Goal: Task Accomplishment & Management: Use online tool/utility

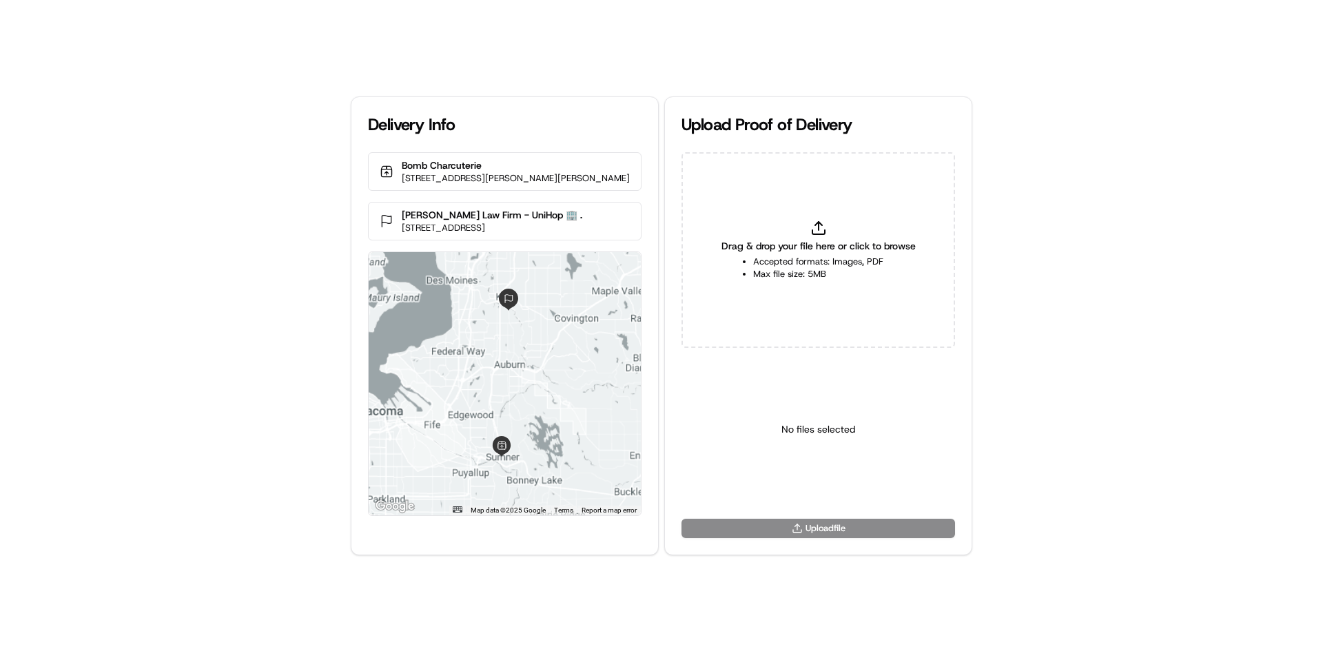
click at [844, 239] on span "Drag & drop your file here or click to browse" at bounding box center [819, 246] width 194 height 14
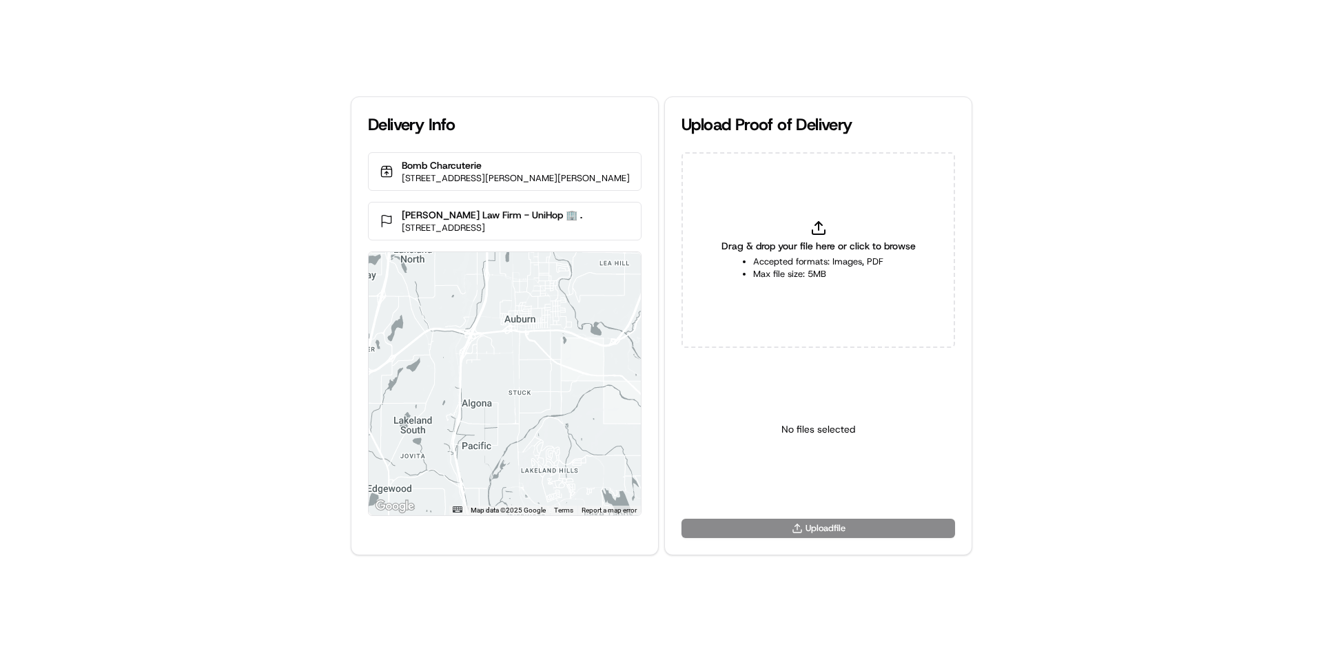
type input "C:\fakepath\U (9).png"
click at [808, 487] on html "Delivery Info Bomb Charcuterie [STREET_ADDRESS][PERSON_NAME][PERSON_NAME] [PERS…" at bounding box center [661, 325] width 1323 height 651
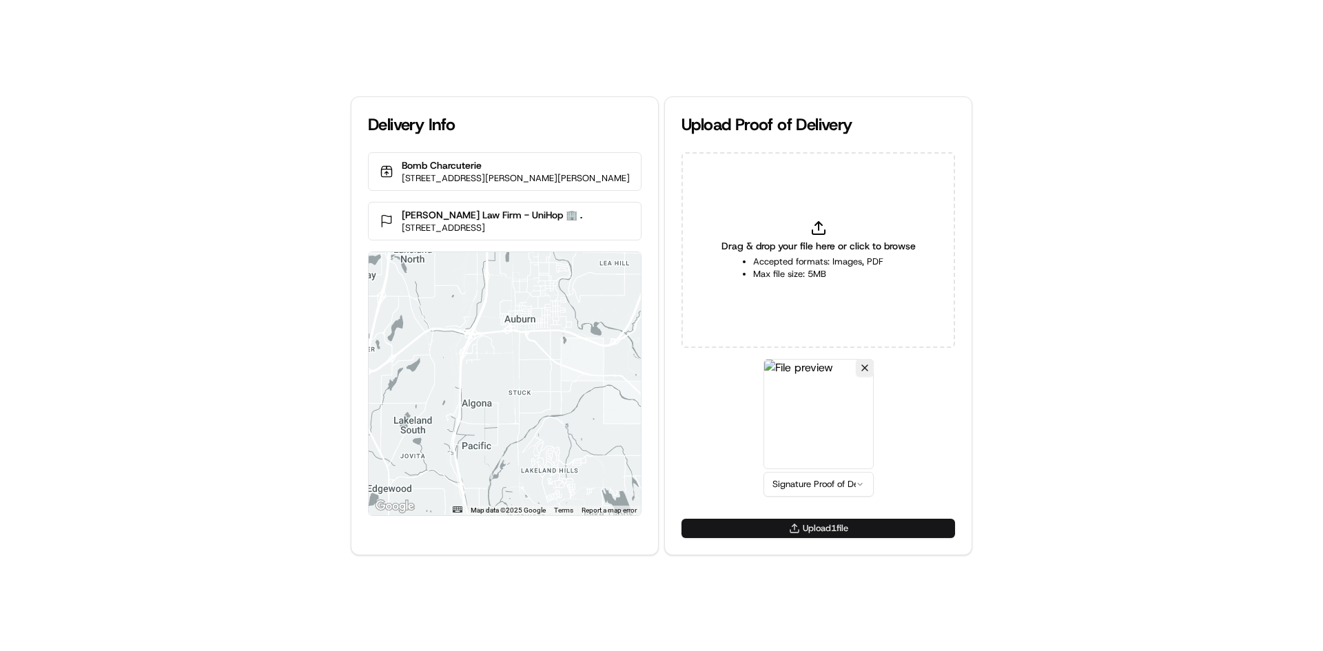
click at [824, 525] on button "Upload 1 file" at bounding box center [819, 528] width 274 height 19
